Goal: Find specific page/section

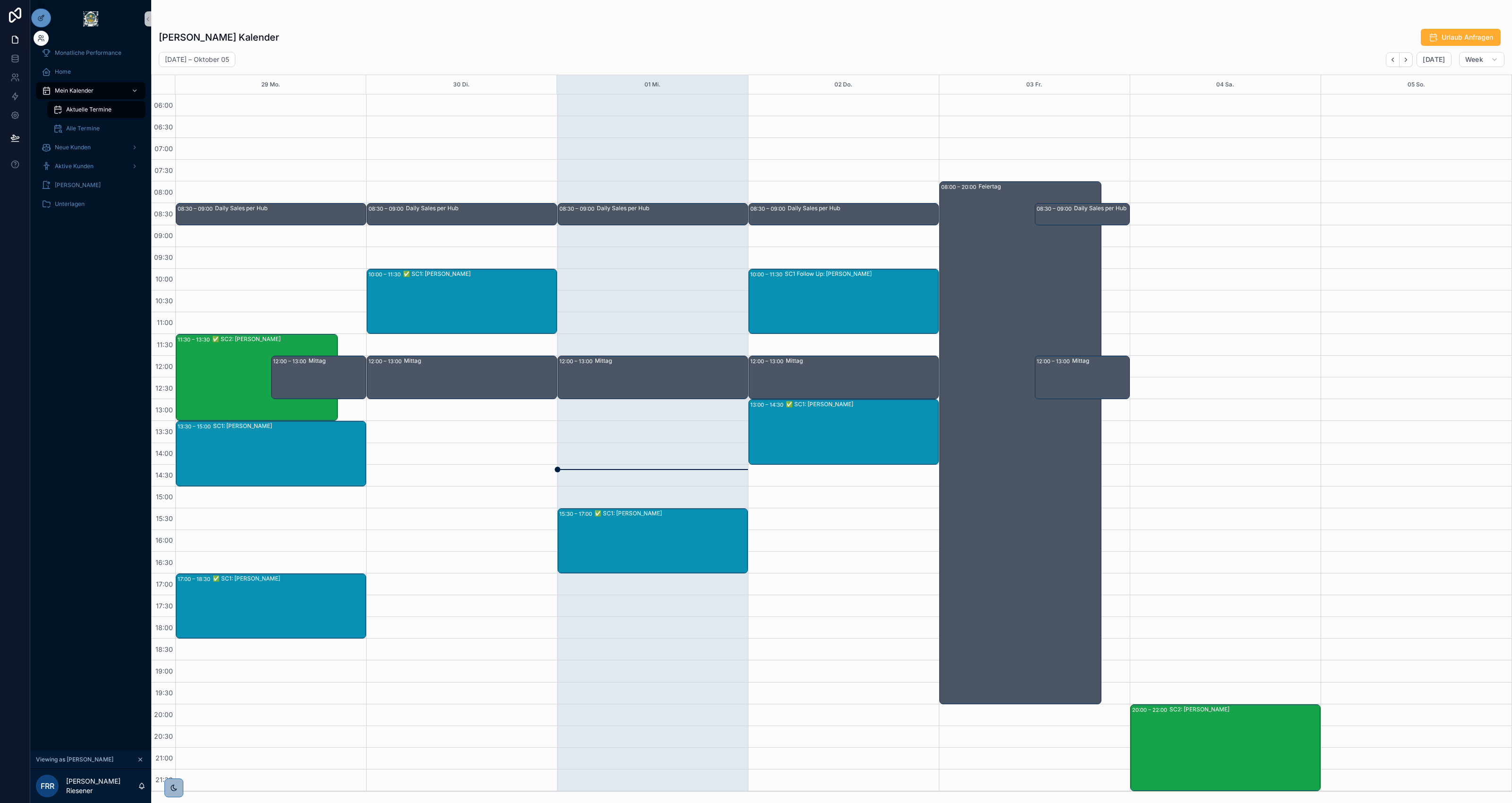
click at [46, 40] on div at bounding box center [41, 38] width 15 height 15
click at [41, 41] on icon at bounding box center [41, 38] width 8 height 8
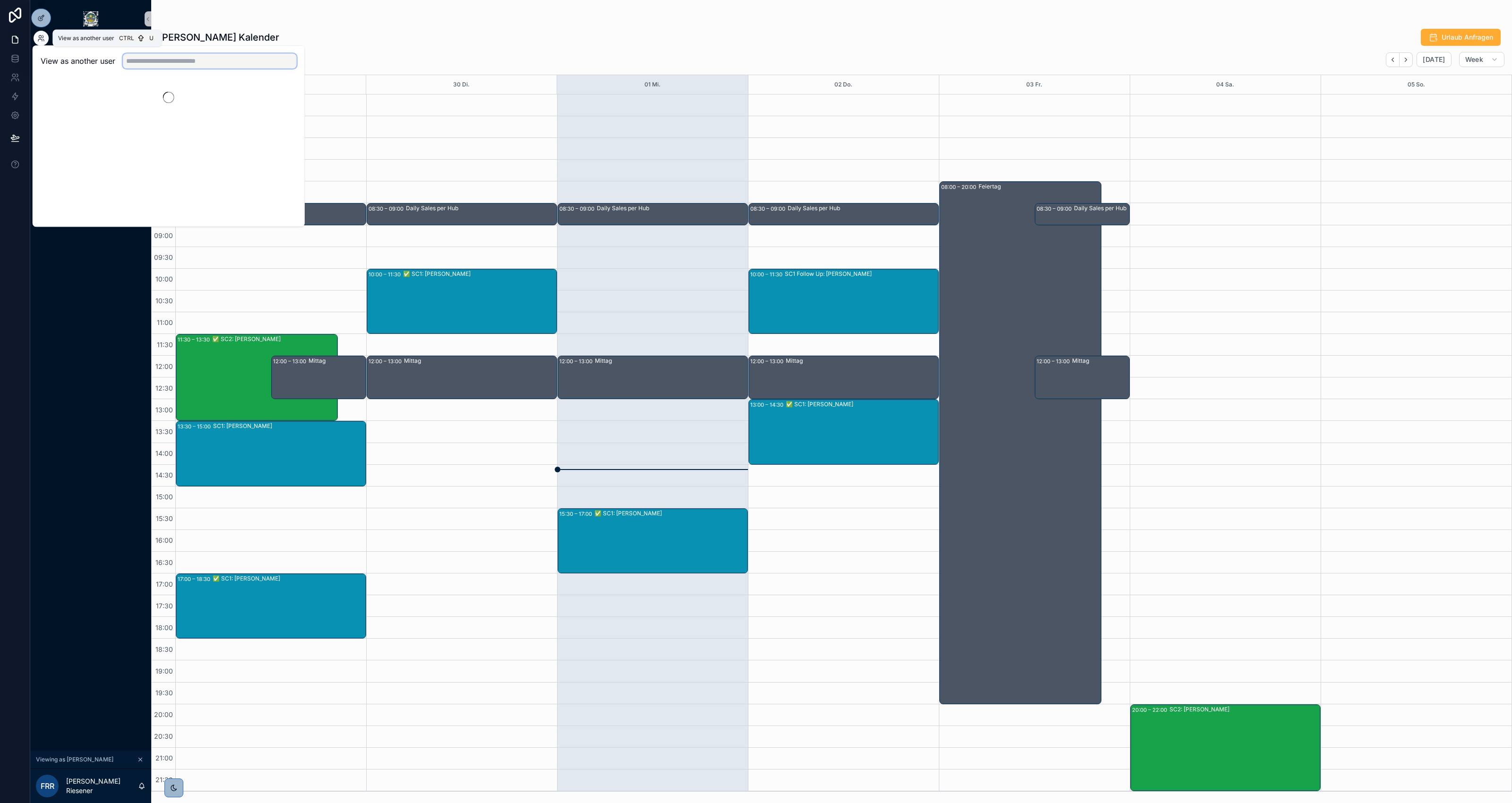
click at [261, 65] on input "text" at bounding box center [210, 61] width 174 height 15
type input "******"
